Goal: Task Accomplishment & Management: Use online tool/utility

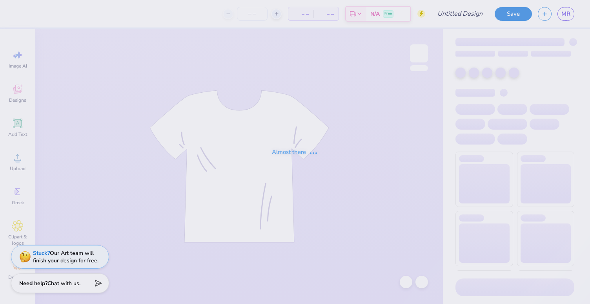
type input "AXO Frat Shirt"
type input "50"
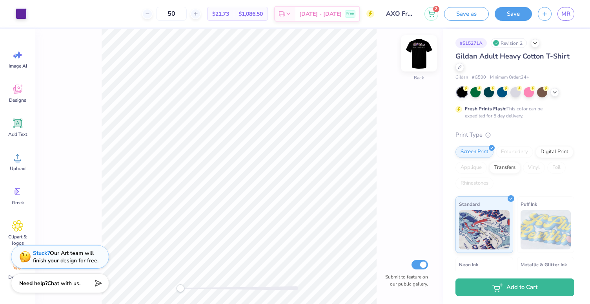
click at [421, 56] on img at bounding box center [419, 53] width 31 height 31
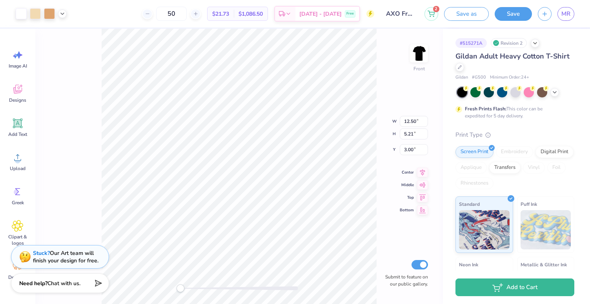
type input "4.79"
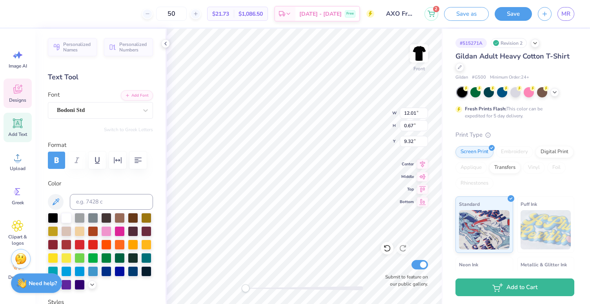
scroll to position [0, 1]
type textarea "FALL GAMES 2026"
type textarea "F A L L G A M E S 2 0 2 6"
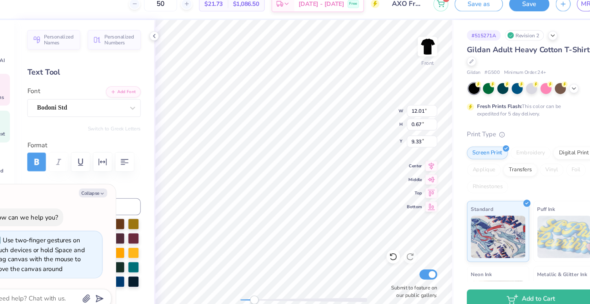
drag, startPoint x: 245, startPoint y: 286, endPoint x: 259, endPoint y: 287, distance: 14.2
click at [259, 287] on div "Accessibility label" at bounding box center [258, 288] width 8 height 8
type textarea "x"
type input "11.30"
type input "0.63"
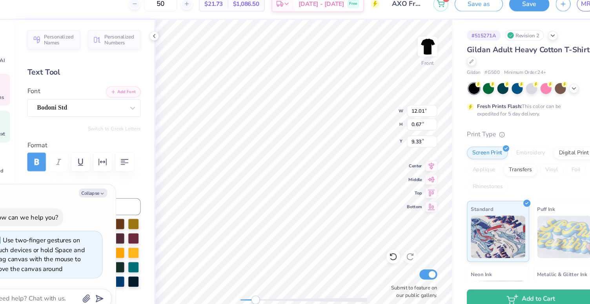
type input "9.36"
drag, startPoint x: 259, startPoint y: 287, endPoint x: 246, endPoint y: 287, distance: 13.4
click at [246, 287] on div "Accessibility label" at bounding box center [246, 288] width 8 height 8
drag, startPoint x: 246, startPoint y: 290, endPoint x: 259, endPoint y: 290, distance: 13.0
click at [259, 290] on div "Accessibility label" at bounding box center [256, 288] width 8 height 8
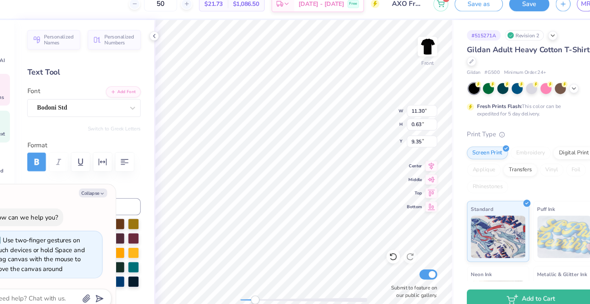
type textarea "x"
type input "10.64"
type input "0.59"
type input "9.39"
drag, startPoint x: 262, startPoint y: 290, endPoint x: 245, endPoint y: 289, distance: 16.5
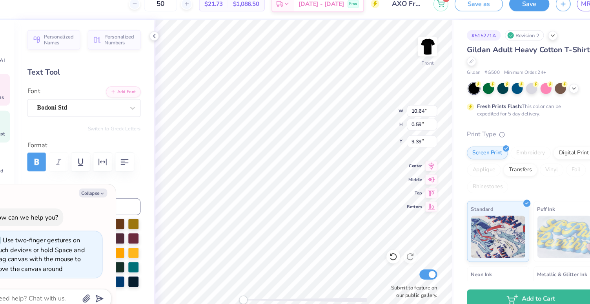
click at [245, 289] on div "Accessibility label" at bounding box center [248, 288] width 8 height 8
drag, startPoint x: 246, startPoint y: 286, endPoint x: 257, endPoint y: 286, distance: 10.2
click at [257, 286] on div "Accessibility label" at bounding box center [256, 288] width 8 height 8
click at [239, 287] on div "Front W 10.64 10.64 " H 0.59 0.59 " Y 9.39 9.39 " Center Middle Top Bottom Subm…" at bounding box center [305, 166] width 278 height 275
click at [106, 115] on div at bounding box center [97, 110] width 81 height 11
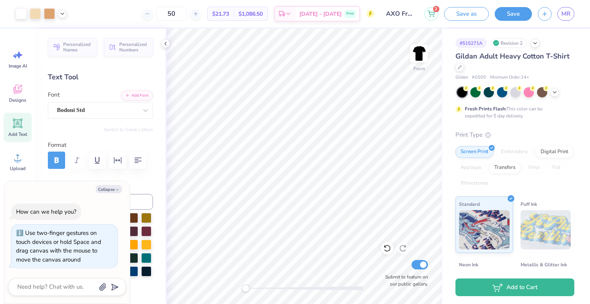
click at [111, 194] on div "Collapse How can we help you? Use two-finger gestures on touch devices or hold …" at bounding box center [67, 242] width 126 height 123
click at [111, 190] on button "Collapse" at bounding box center [109, 189] width 26 height 8
type textarea "x"
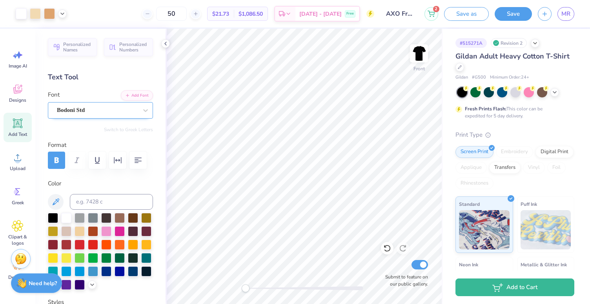
click at [109, 109] on div "Bodoni Std" at bounding box center [97, 110] width 82 height 12
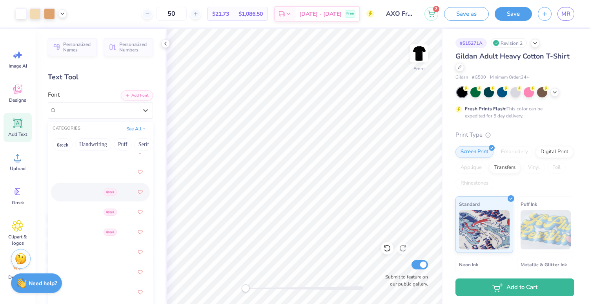
scroll to position [478, 0]
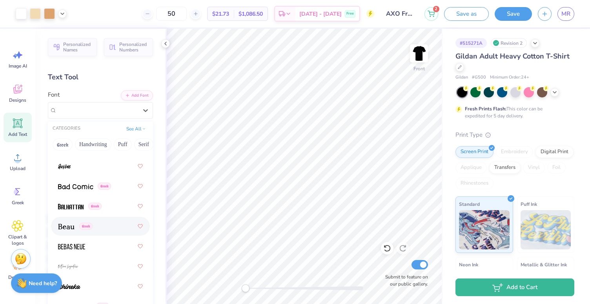
click at [112, 231] on div "Greek" at bounding box center [100, 226] width 85 height 14
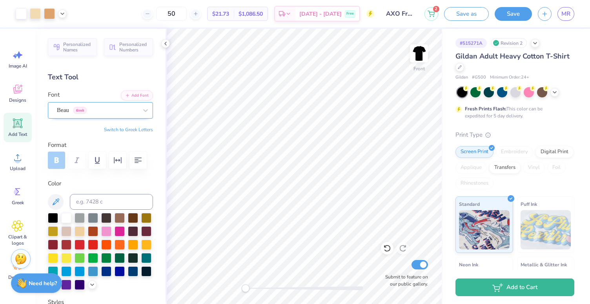
click at [108, 114] on div at bounding box center [97, 110] width 81 height 11
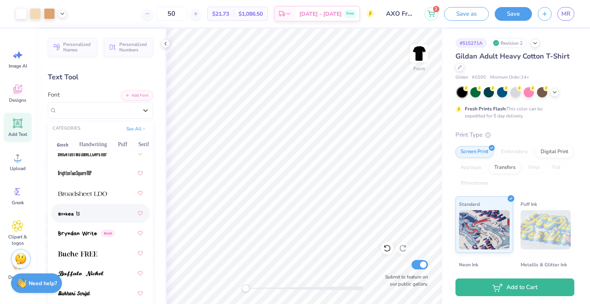
scroll to position [952, 0]
click at [88, 254] on img at bounding box center [77, 252] width 39 height 5
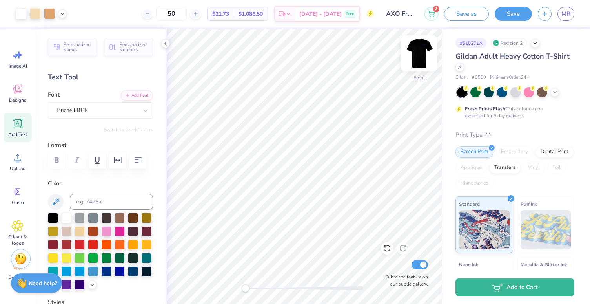
click at [418, 57] on img at bounding box center [419, 53] width 31 height 31
drag, startPoint x: 250, startPoint y: 286, endPoint x: 259, endPoint y: 287, distance: 9.8
click at [259, 287] on div at bounding box center [305, 288] width 118 height 4
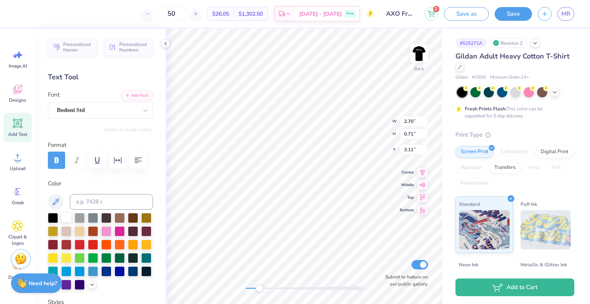
click at [67, 215] on div at bounding box center [66, 217] width 10 height 10
type input "6.95"
type input "1.82"
drag, startPoint x: 257, startPoint y: 290, endPoint x: 245, endPoint y: 290, distance: 12.6
click at [245, 290] on div "Accessibility label" at bounding box center [246, 288] width 8 height 8
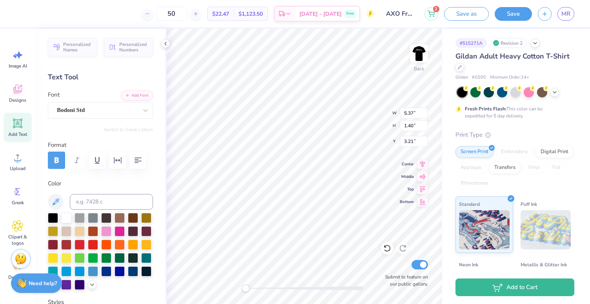
type input "4.59"
type input "1.20"
type input "5.15"
type input "1.35"
type input "6.07"
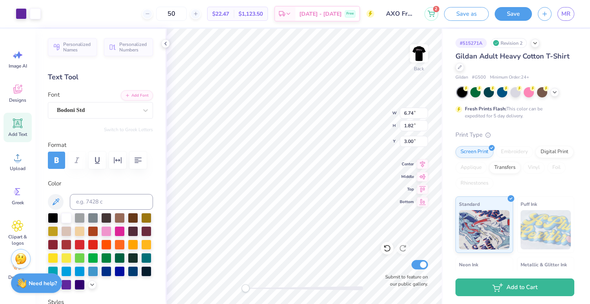
type input "1.64"
type input "3.74"
type input "4.91"
type input "1.33"
click at [420, 55] on img at bounding box center [419, 53] width 31 height 31
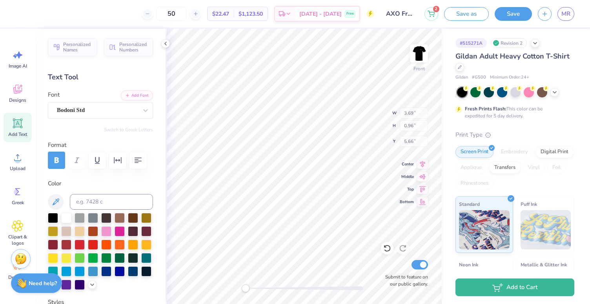
type input "3.69"
type input "0.96"
type input "5.66"
click at [420, 56] on img at bounding box center [419, 53] width 31 height 31
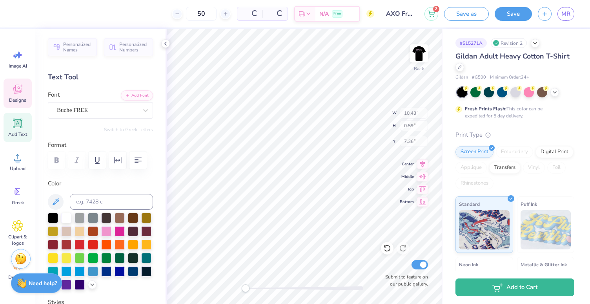
type input "10.43"
type input "0.59"
type input "7.36"
click at [415, 50] on img at bounding box center [419, 53] width 31 height 31
type input "10.26"
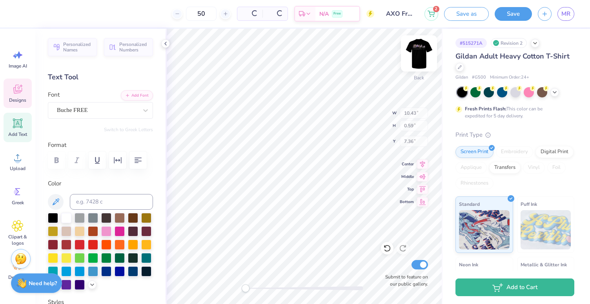
type input "0.58"
type input "9.05"
type input "12.50"
type input "3.72"
type input "4.79"
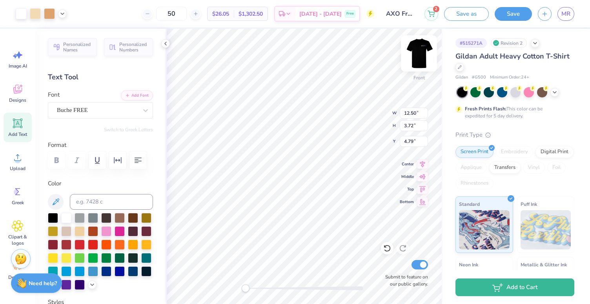
click at [420, 50] on img at bounding box center [419, 53] width 31 height 31
type input "12.70"
type input "3.78"
type input "3.03"
type input "3.75"
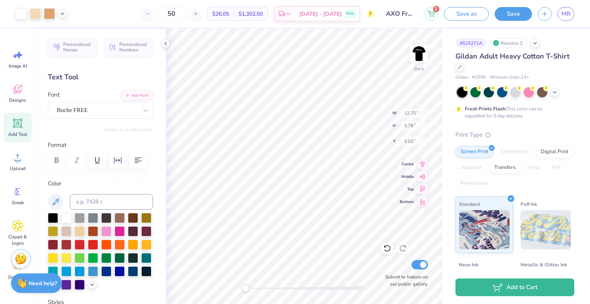
type input "0.98"
type input "3.92"
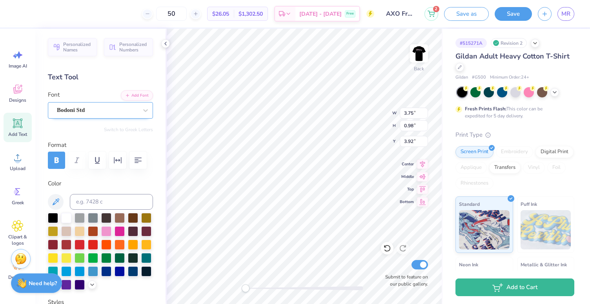
click at [84, 113] on div "Bodoni Std" at bounding box center [97, 110] width 82 height 12
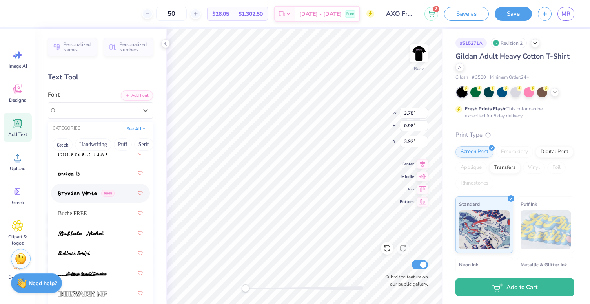
scroll to position [998, 0]
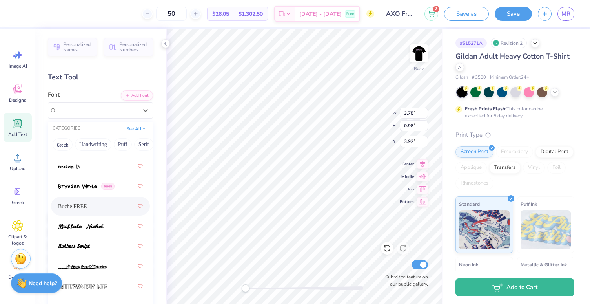
click at [94, 199] on div "Buche FREE" at bounding box center [100, 206] width 85 height 14
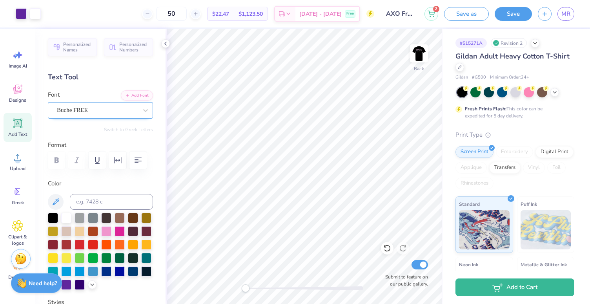
click at [72, 109] on div "Buche FREE" at bounding box center [97, 110] width 82 height 12
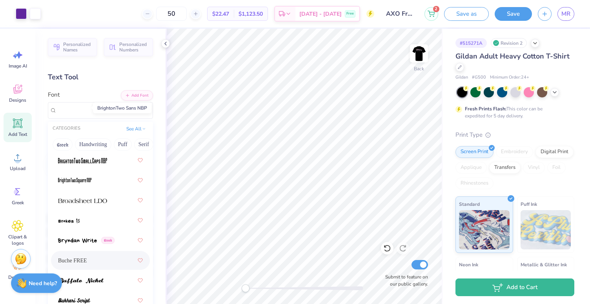
scroll to position [951, 0]
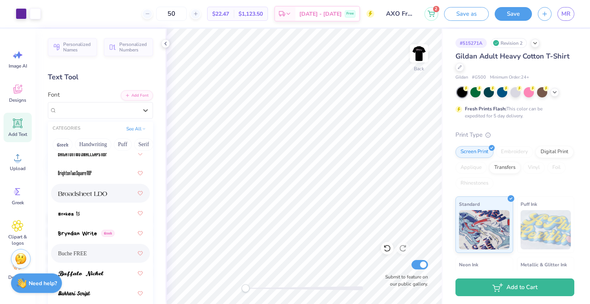
click at [84, 188] on div at bounding box center [100, 193] width 85 height 14
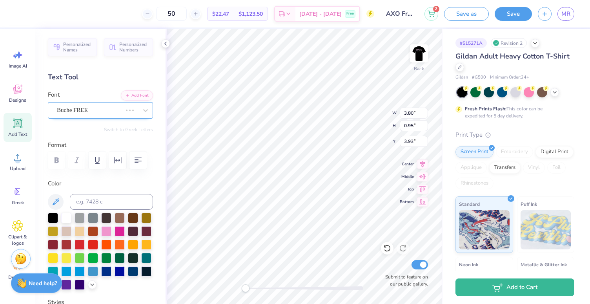
click at [93, 112] on div "Buche FREE" at bounding box center [89, 110] width 67 height 12
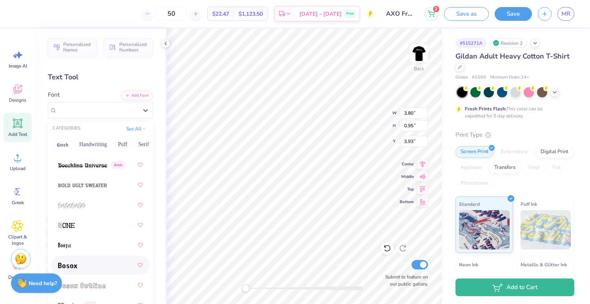
scroll to position [681, 0]
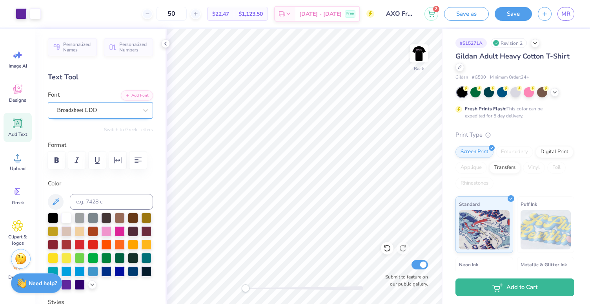
click at [109, 112] on div "Broadsheet LDO" at bounding box center [97, 110] width 82 height 12
type textarea "AXO"
type input "0.81"
type input "1.61"
type input "3.46"
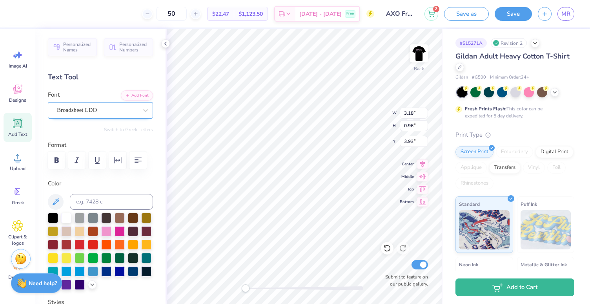
click at [82, 107] on div "Broadsheet LDO" at bounding box center [97, 110] width 82 height 12
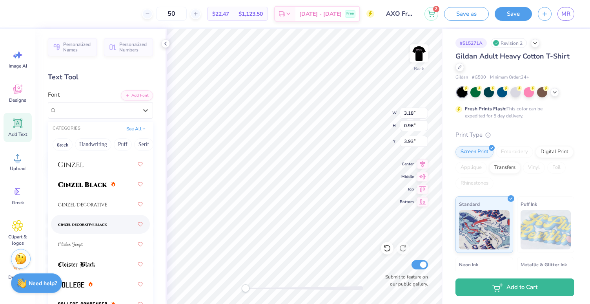
scroll to position [1359, 0]
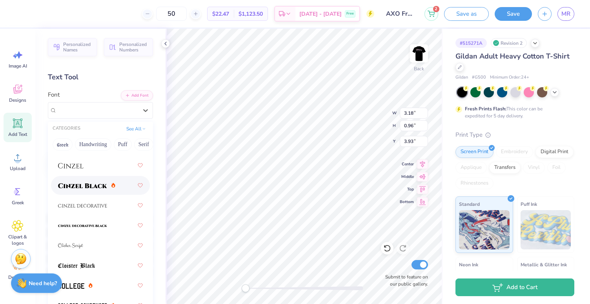
click at [90, 191] on div at bounding box center [100, 185] width 85 height 14
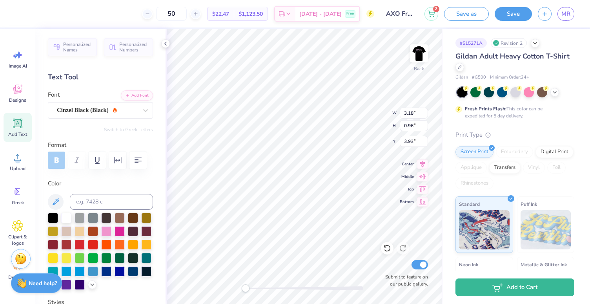
click at [161, 192] on div "Personalized Names Personalized Numbers Text Tool Add Font Font Cinzel Black (B…" at bounding box center [100, 166] width 130 height 275
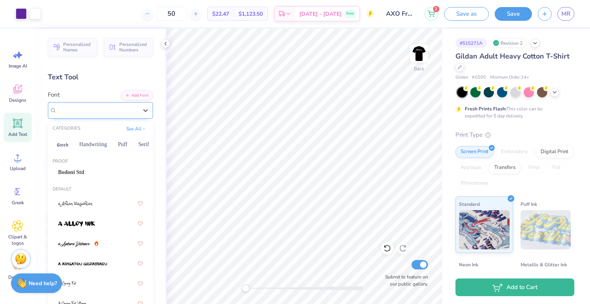
click at [93, 113] on div "Cinzel Black (Black)" at bounding box center [97, 110] width 82 height 12
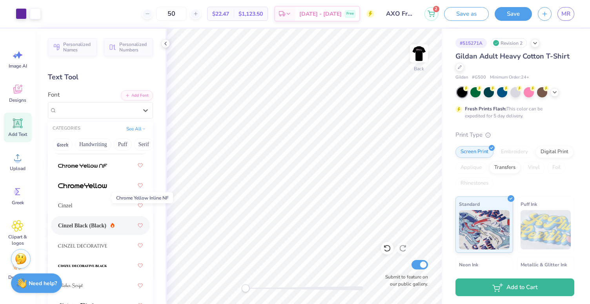
scroll to position [1323, 0]
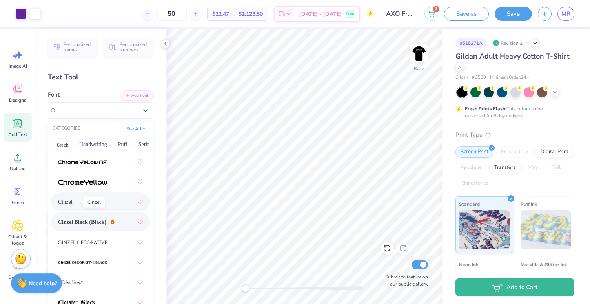
click at [73, 203] on span "Cinzel" at bounding box center [65, 202] width 15 height 8
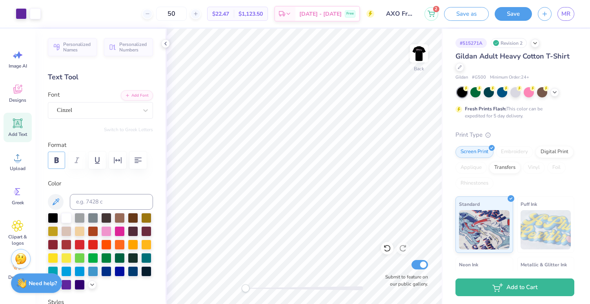
click at [58, 163] on icon "button" at bounding box center [56, 159] width 9 height 9
click at [88, 113] on div "Cinzel" at bounding box center [97, 110] width 82 height 12
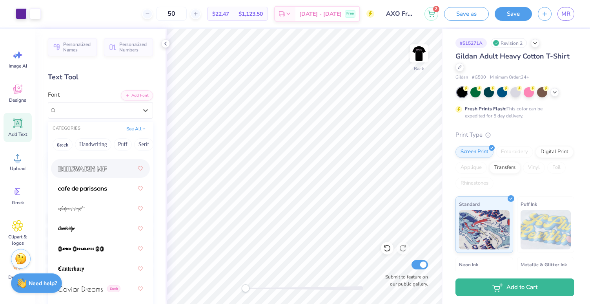
scroll to position [1137, 0]
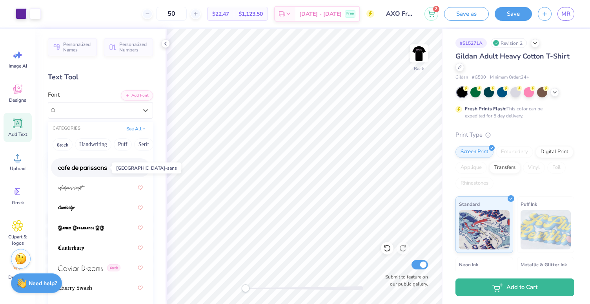
click at [89, 168] on img at bounding box center [82, 167] width 49 height 5
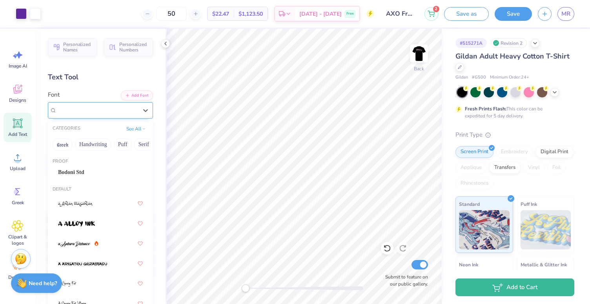
click at [91, 117] on div "[GEOGRAPHIC_DATA]-sans" at bounding box center [100, 110] width 105 height 16
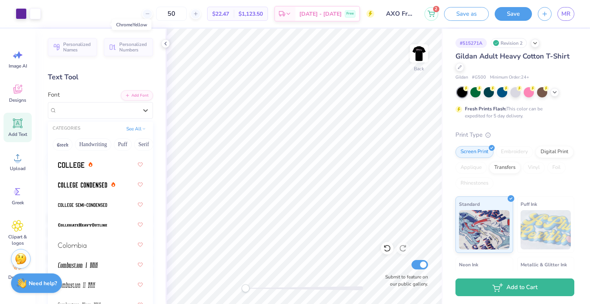
scroll to position [1484, 0]
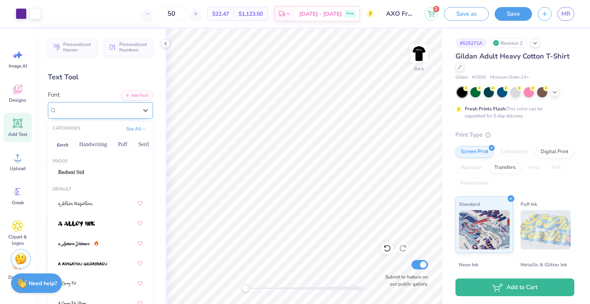
click at [105, 105] on div at bounding box center [97, 110] width 81 height 11
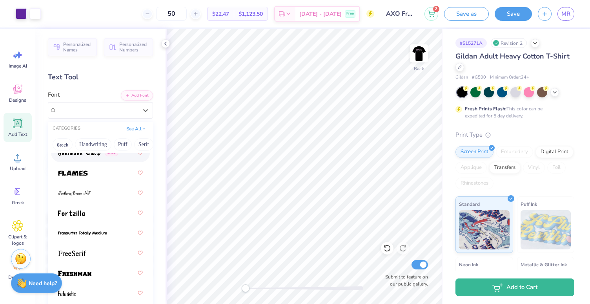
scroll to position [2413, 0]
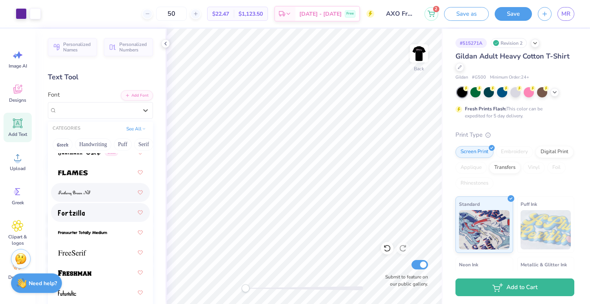
click at [109, 212] on div at bounding box center [100, 212] width 85 height 14
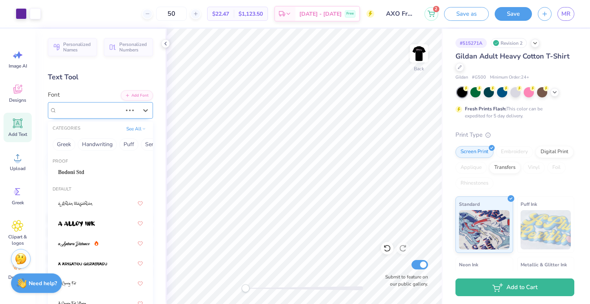
click at [95, 111] on div "[GEOGRAPHIC_DATA]-sans" at bounding box center [89, 110] width 67 height 12
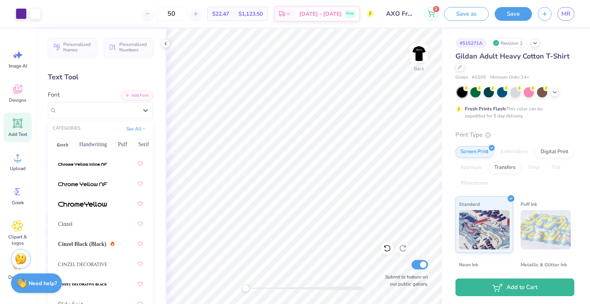
scroll to position [1402, 0]
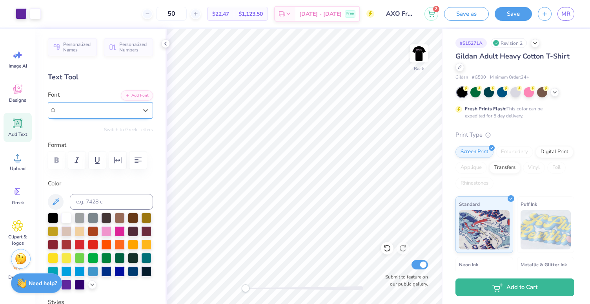
click at [97, 112] on div "Fortzilla" at bounding box center [97, 110] width 81 height 9
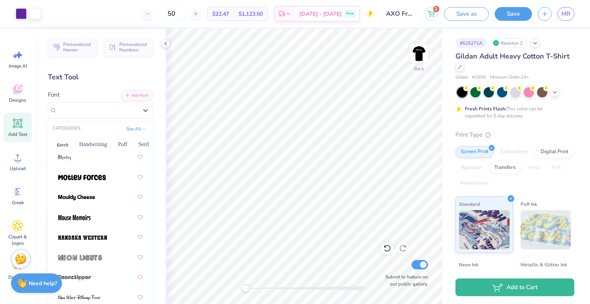
scroll to position [4150, 0]
click at [103, 218] on div at bounding box center [100, 217] width 85 height 14
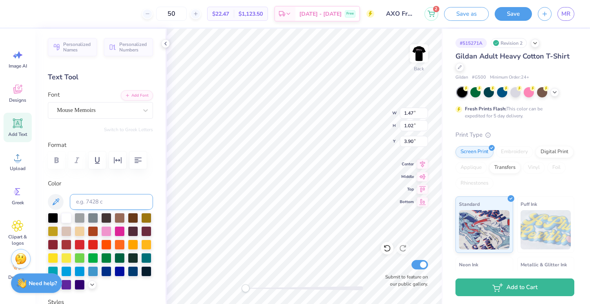
type input "2.38"
type input "1.66"
type input "3.26"
type input "2.09"
type input "1.45"
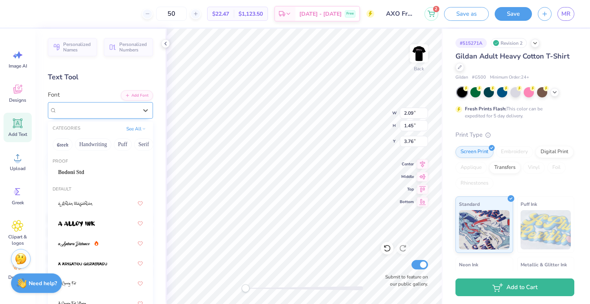
click at [72, 117] on div "Mouse Memoirs" at bounding box center [100, 110] width 105 height 16
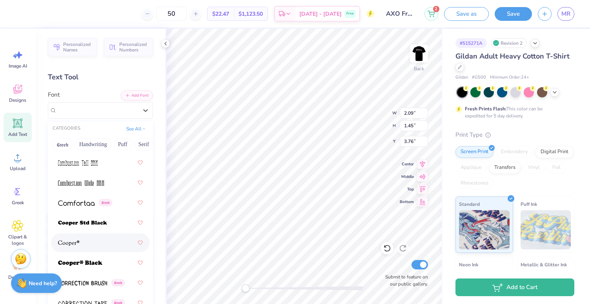
scroll to position [1699, 0]
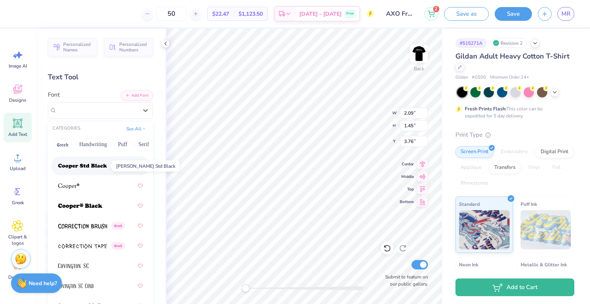
click at [73, 166] on img at bounding box center [82, 165] width 49 height 5
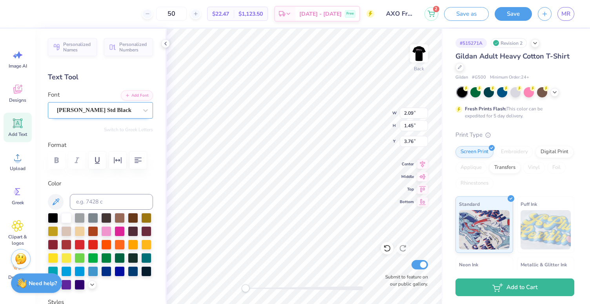
click at [85, 108] on div "[PERSON_NAME] Std Black" at bounding box center [97, 110] width 82 height 12
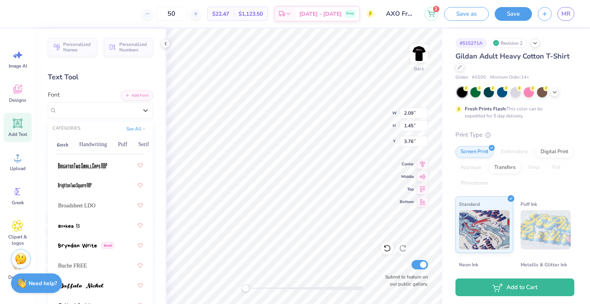
scroll to position [940, 0]
click at [90, 209] on div "Broadsheet LDO" at bounding box center [100, 204] width 85 height 14
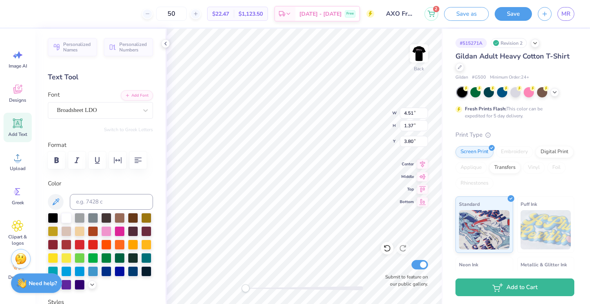
type input "3.40"
type input "1.03"
click at [111, 113] on div "Broadsheet LDO" at bounding box center [97, 110] width 82 height 12
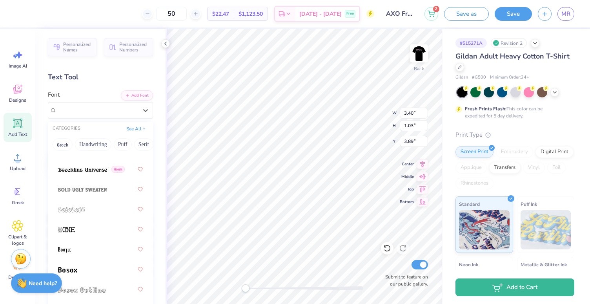
scroll to position [676, 0]
click at [92, 245] on div at bounding box center [100, 248] width 85 height 14
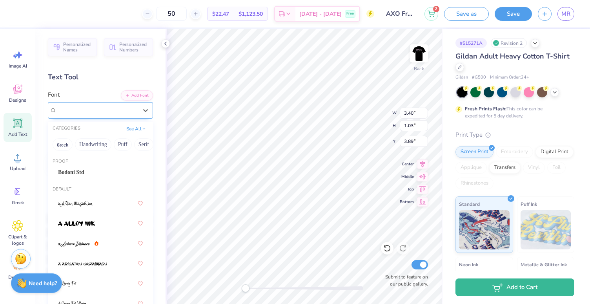
click at [89, 113] on div "BOOTLE Greek" at bounding box center [97, 110] width 82 height 12
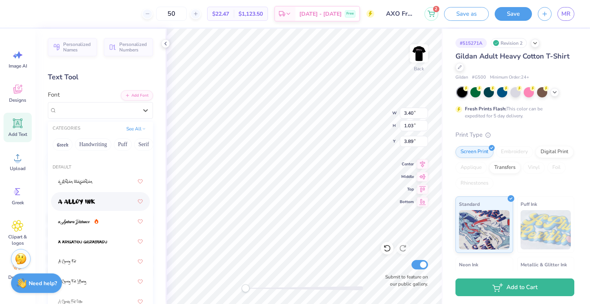
scroll to position [26, 0]
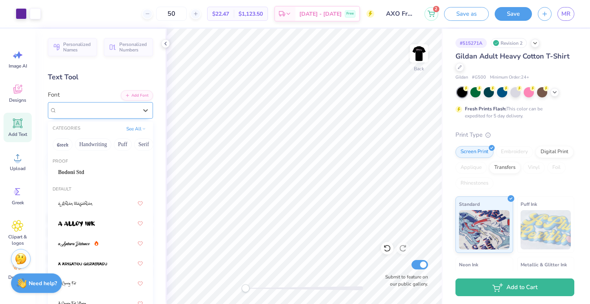
click at [83, 104] on div "BOOTLE Greek" at bounding box center [97, 110] width 82 height 12
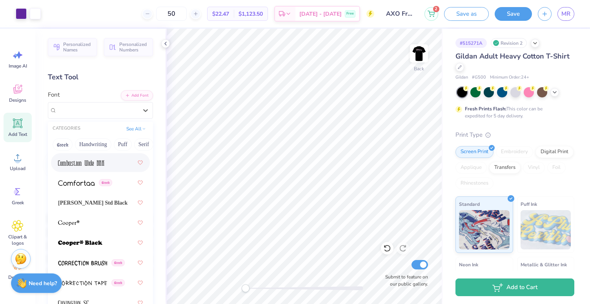
scroll to position [1674, 0]
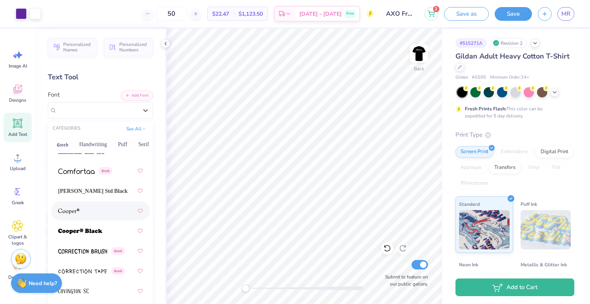
click at [93, 207] on div at bounding box center [100, 211] width 85 height 14
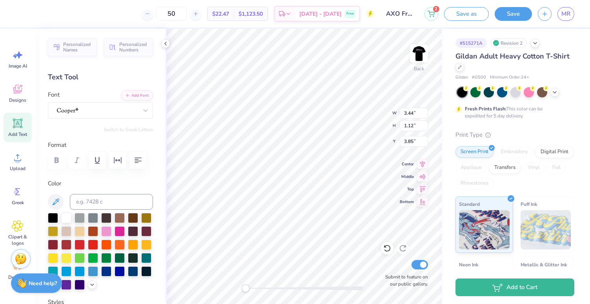
type input "3.19"
type input "1.04"
click at [95, 113] on div at bounding box center [97, 110] width 82 height 12
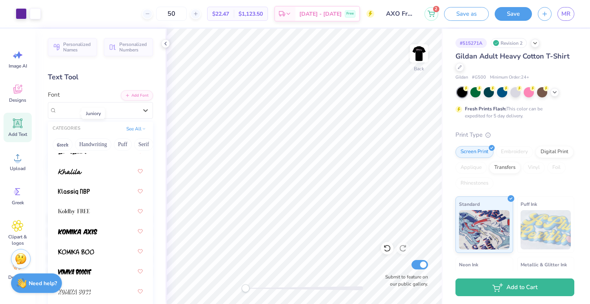
scroll to position [3176, 0]
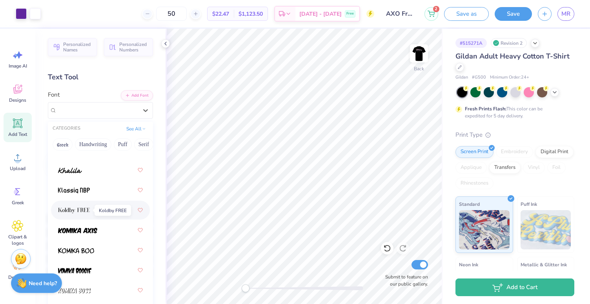
click at [83, 212] on img at bounding box center [74, 210] width 32 height 5
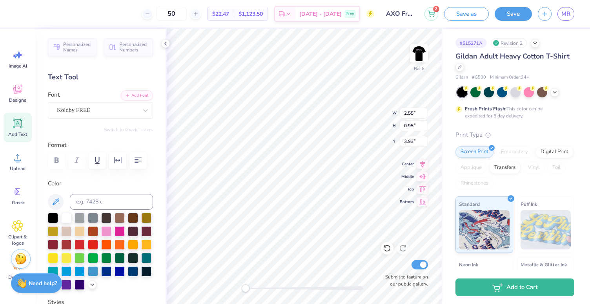
type input "2.91"
type input "1.08"
type input "3.80"
click at [420, 50] on img at bounding box center [419, 53] width 31 height 31
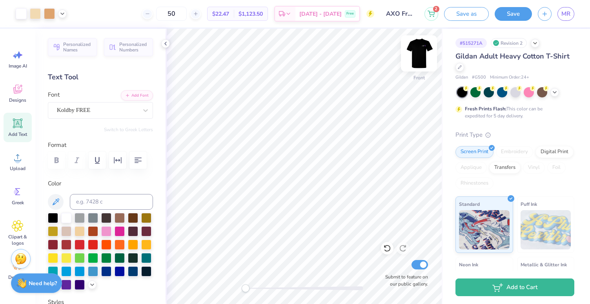
click at [414, 56] on img at bounding box center [419, 53] width 31 height 31
click at [187, 9] on input "50" at bounding box center [171, 14] width 31 height 14
type input "5"
type input "60"
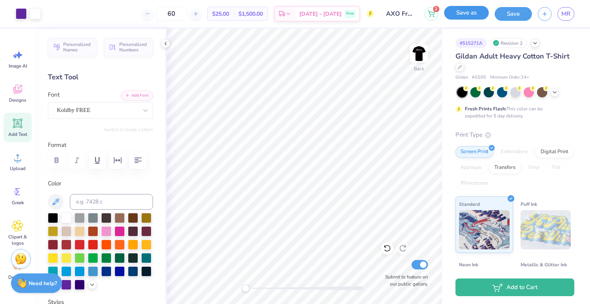
click at [461, 12] on button "Save as" at bounding box center [466, 13] width 45 height 14
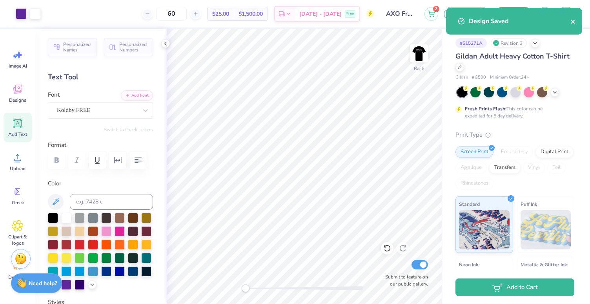
click at [574, 23] on icon "close" at bounding box center [573, 22] width 4 height 4
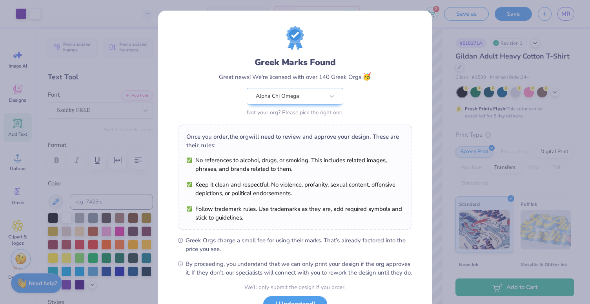
scroll to position [64, 0]
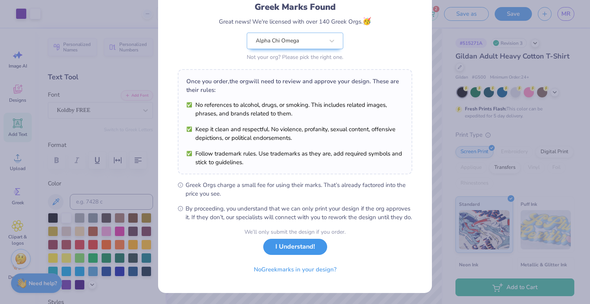
click at [277, 250] on button "I Understand!" at bounding box center [295, 247] width 64 height 16
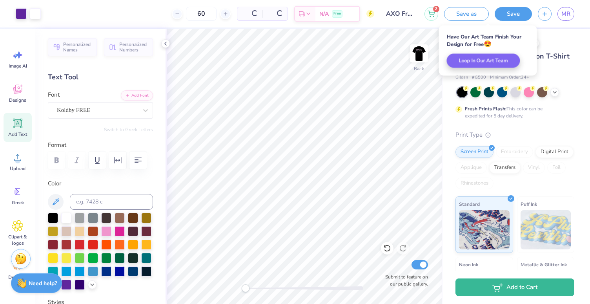
scroll to position [0, 0]
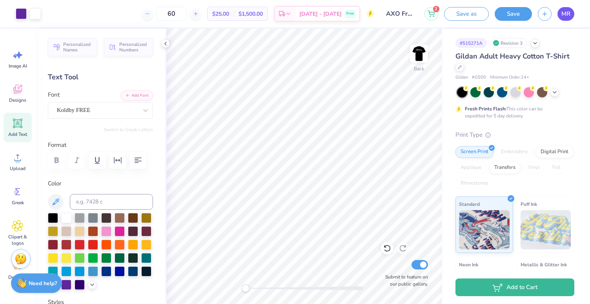
click at [566, 13] on span "MR" at bounding box center [566, 13] width 9 height 9
click at [519, 15] on button "Save" at bounding box center [513, 13] width 37 height 14
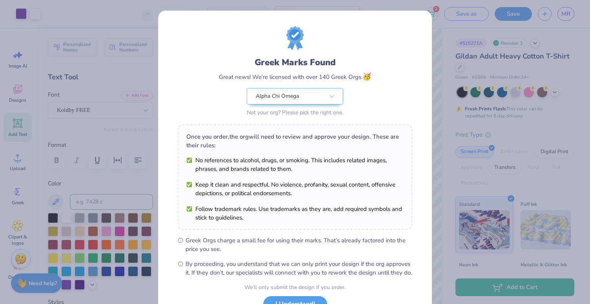
scroll to position [64, 0]
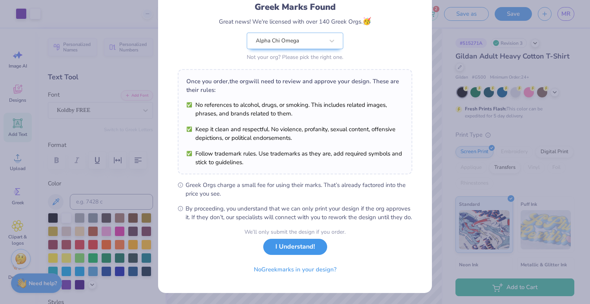
click at [299, 242] on button "I Understand!" at bounding box center [295, 247] width 64 height 16
